Goal: Find specific page/section: Find specific page/section

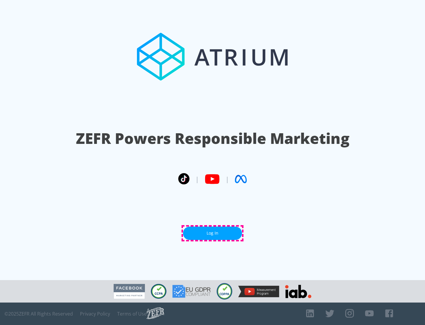
click at [213, 233] on link "Log In" at bounding box center [212, 233] width 59 height 13
